Goal: Task Accomplishment & Management: Use online tool/utility

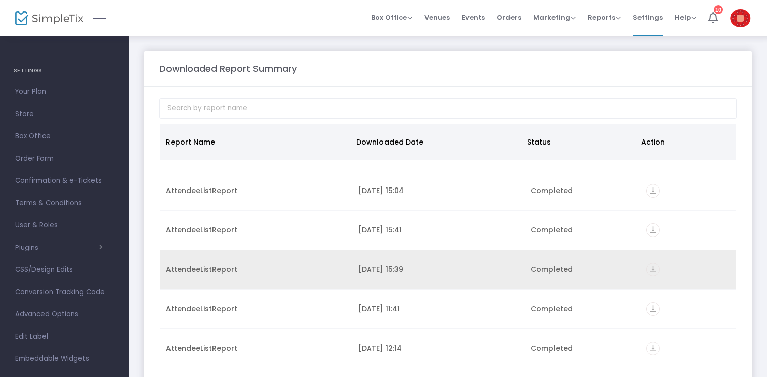
scroll to position [28, 0]
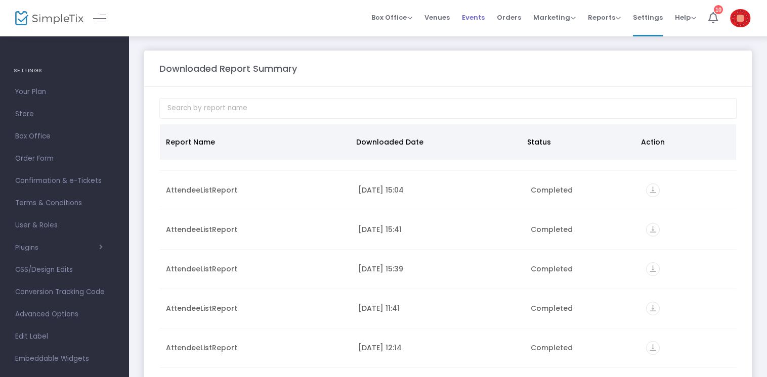
click at [478, 16] on span "Events" at bounding box center [473, 18] width 23 height 26
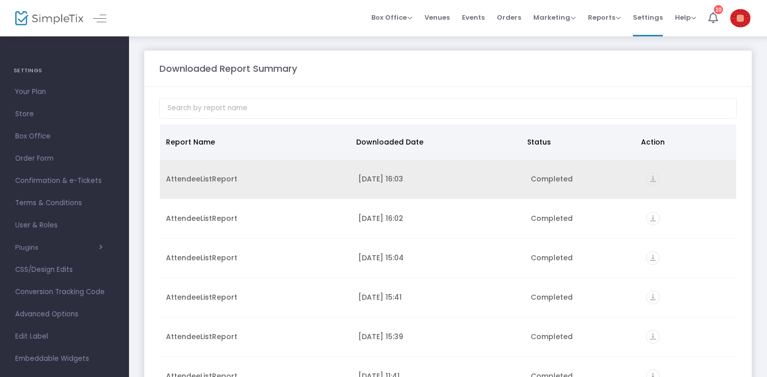
click at [646, 175] on icon "vertical_align_bottom" at bounding box center [653, 180] width 14 height 14
